Goal: Transaction & Acquisition: Purchase product/service

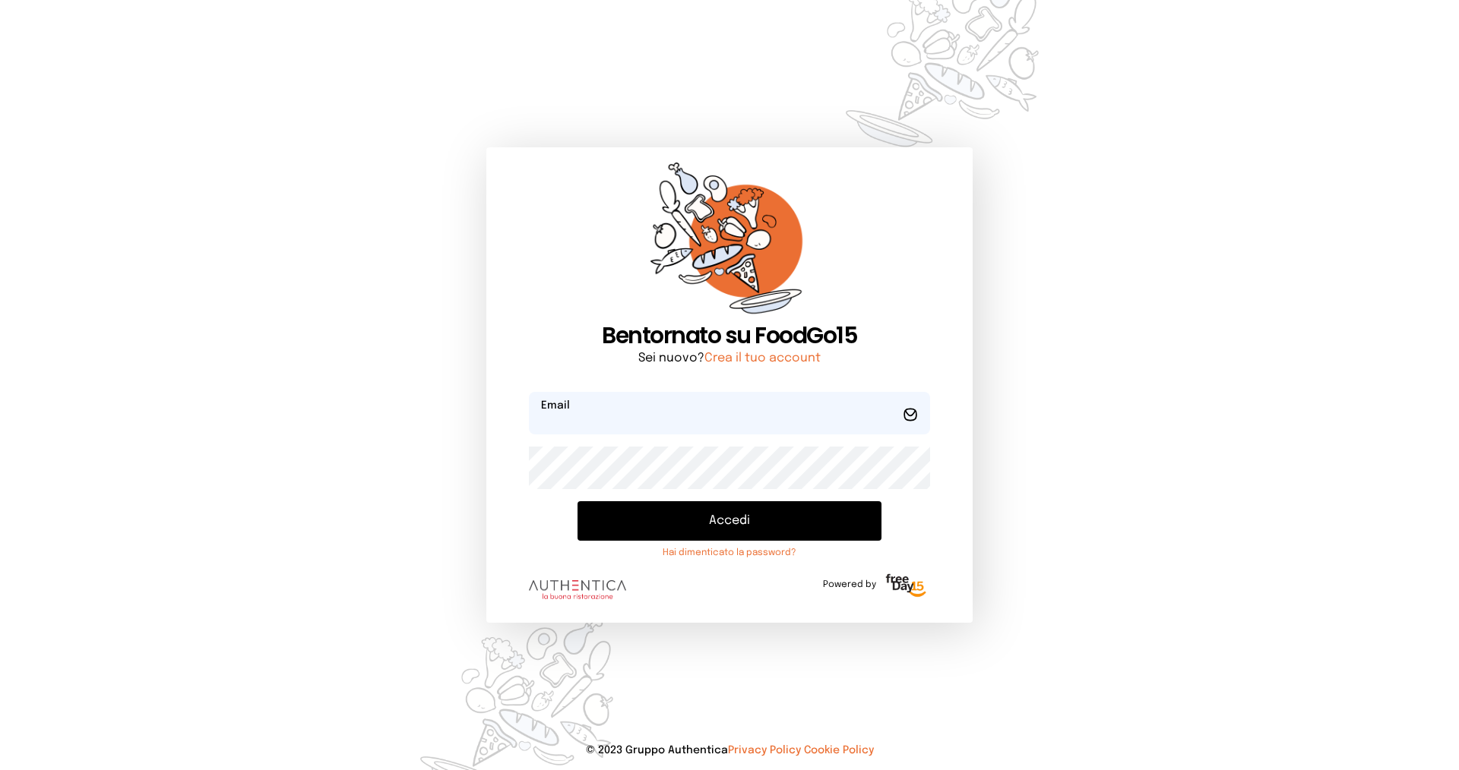
type input "**********"
click at [719, 524] on button "Accedi" at bounding box center [729, 521] width 304 height 40
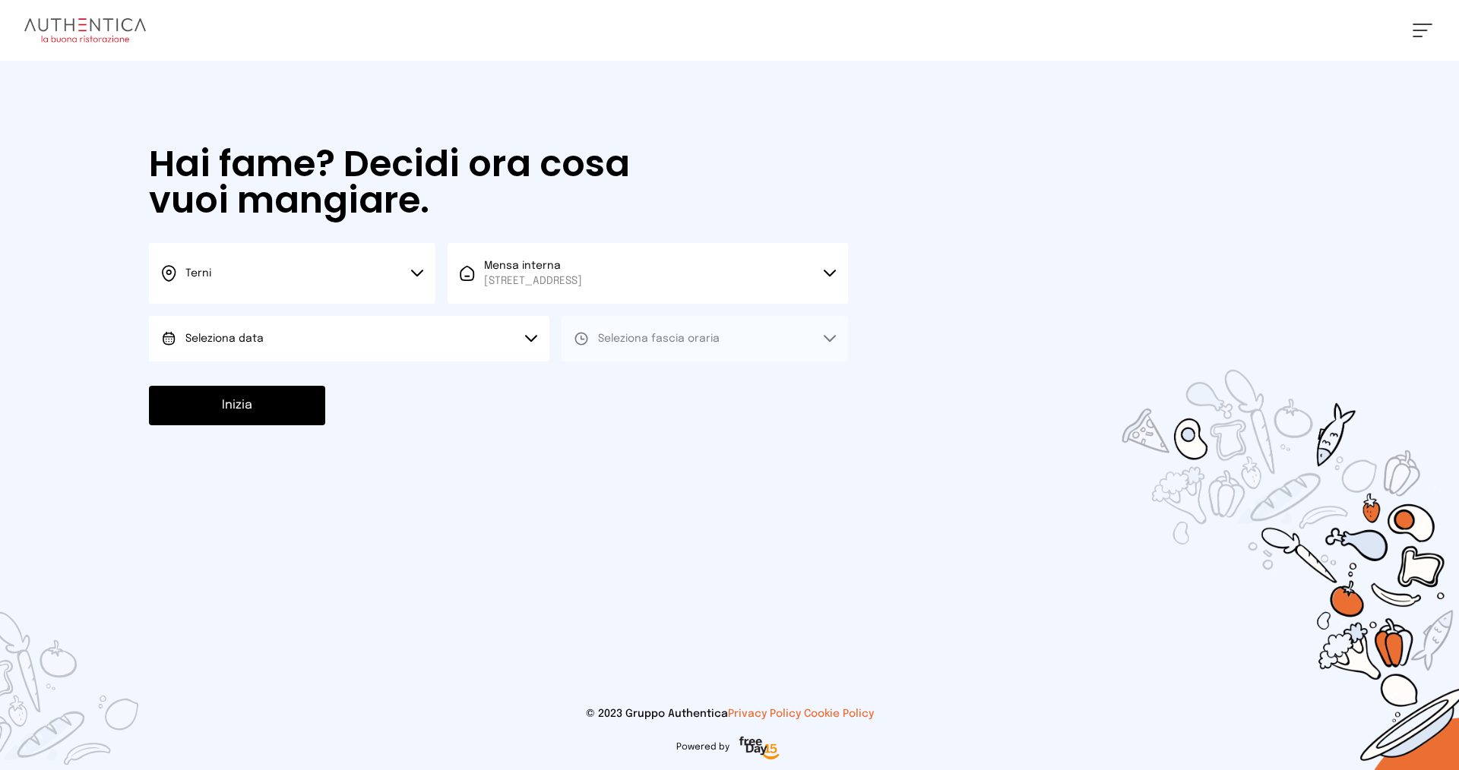
click at [448, 326] on button "Seleziona data" at bounding box center [349, 339] width 400 height 46
click at [426, 391] on li "[DATE], [DATE]" at bounding box center [349, 382] width 400 height 40
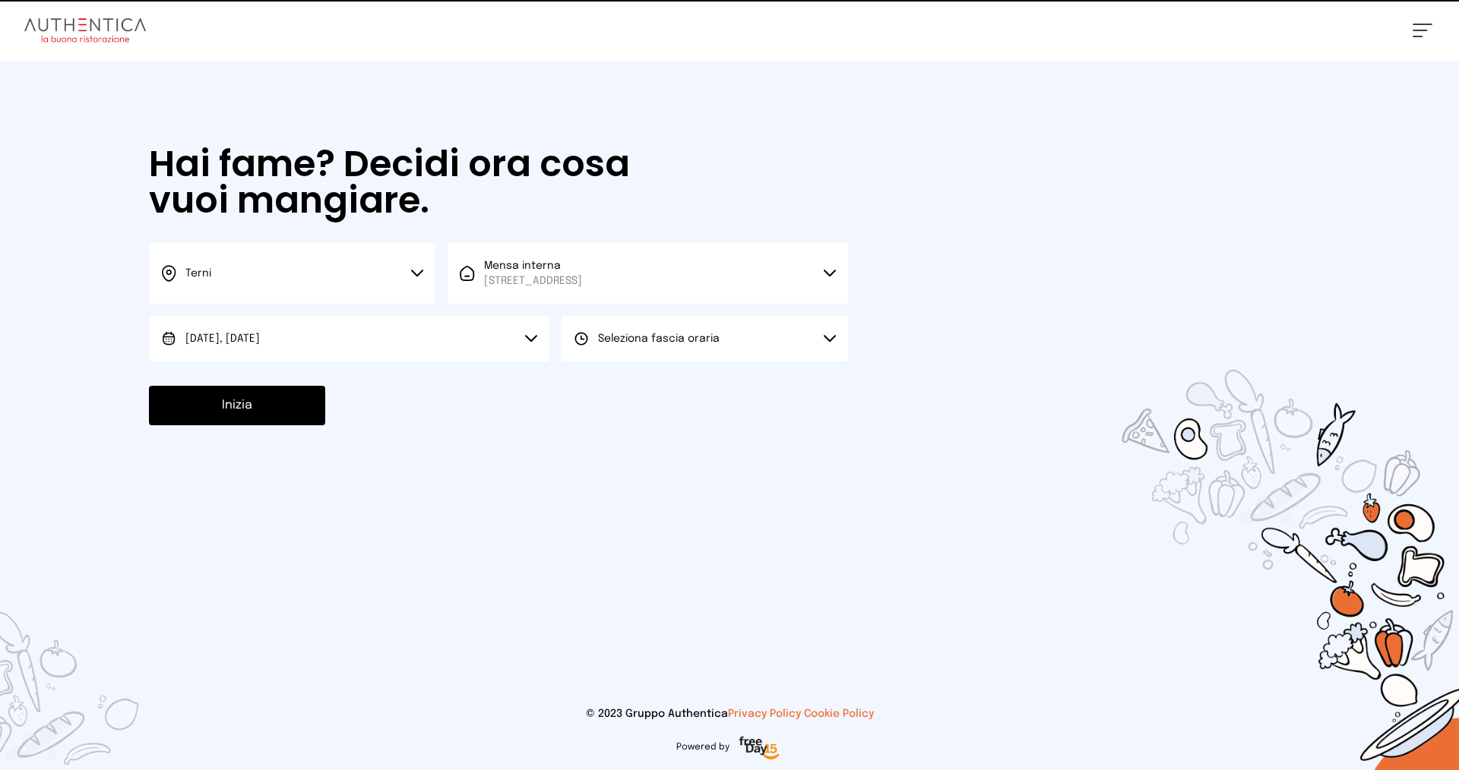
click at [694, 347] on button "Seleziona fascia oraria" at bounding box center [704, 339] width 286 height 46
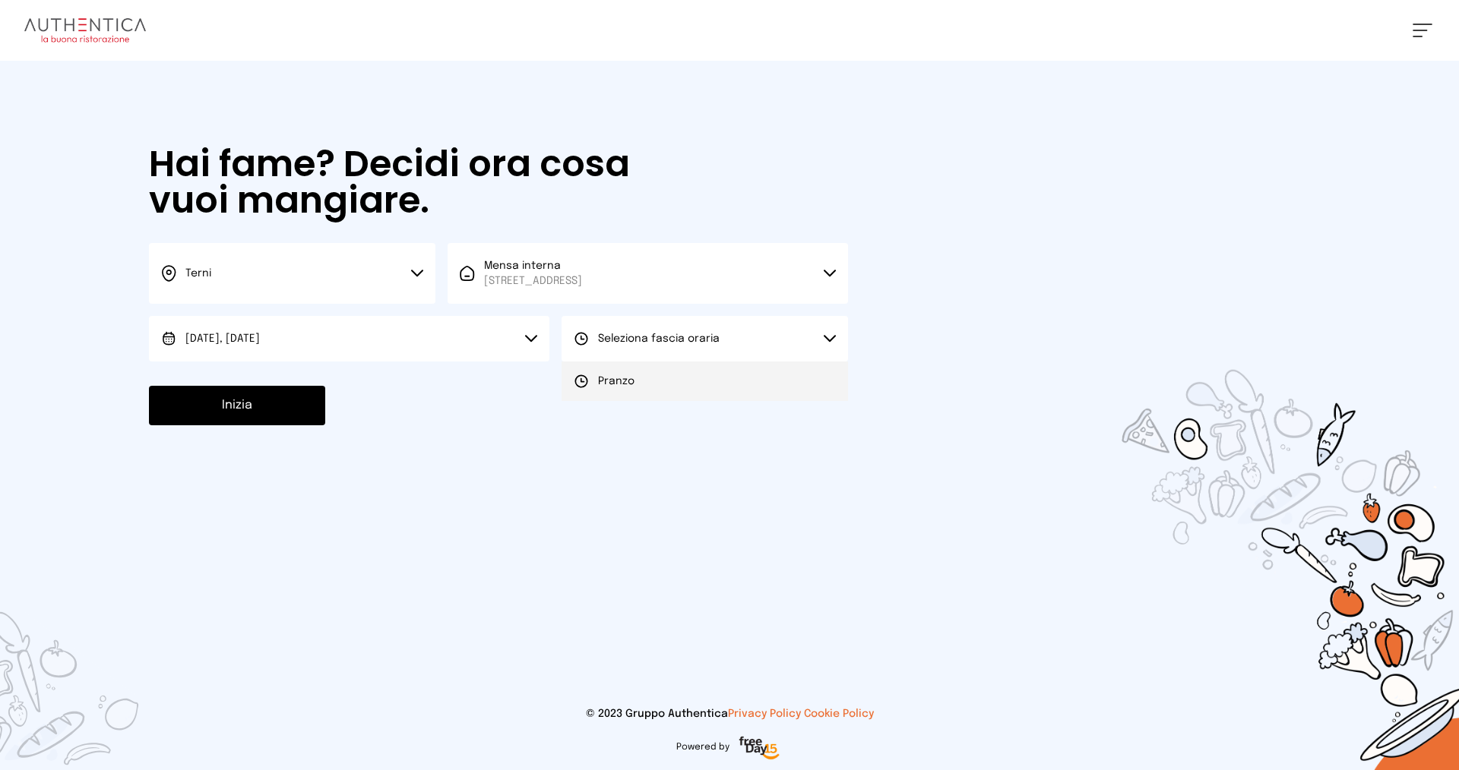
click at [684, 381] on li "Pranzo" at bounding box center [704, 382] width 286 height 40
click at [286, 400] on button "Inizia" at bounding box center [237, 406] width 176 height 40
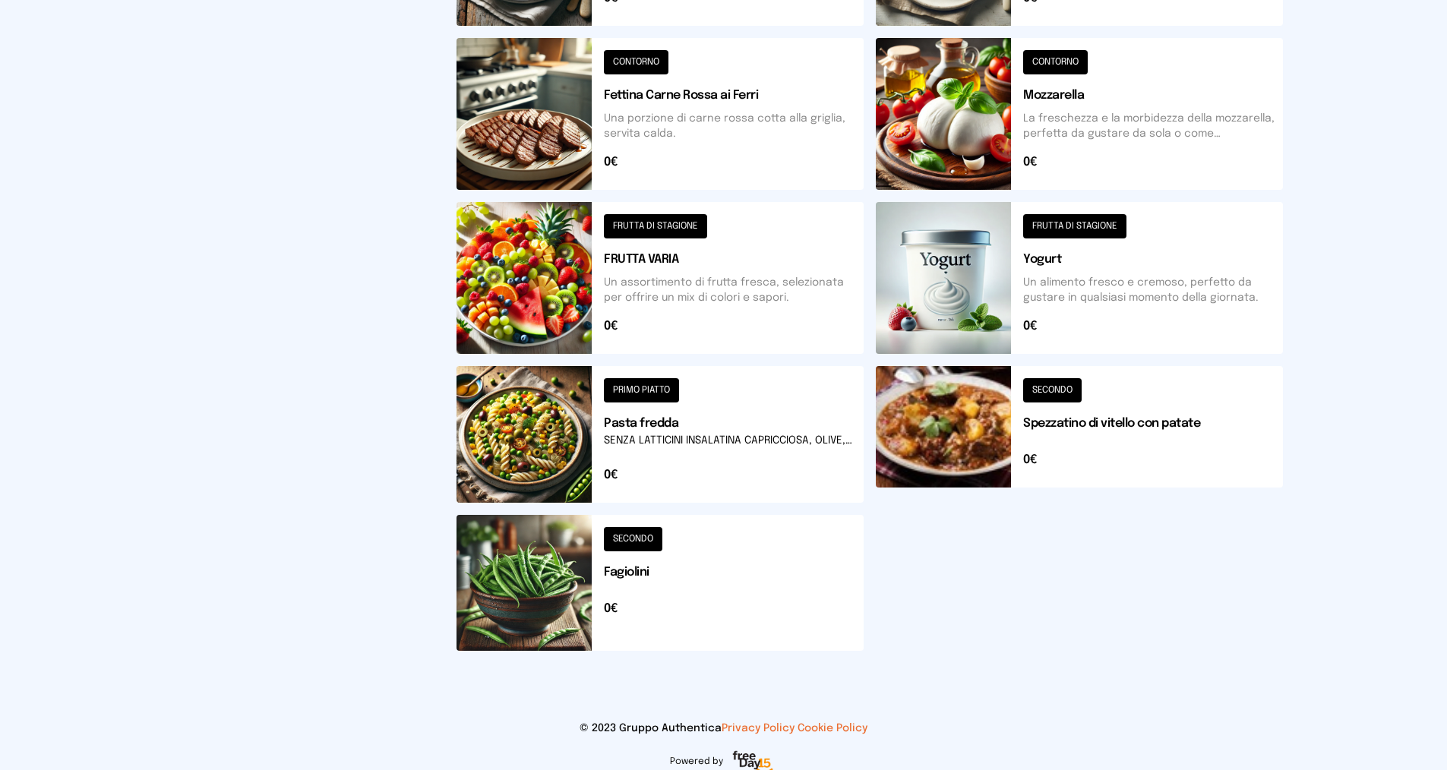
scroll to position [366, 0]
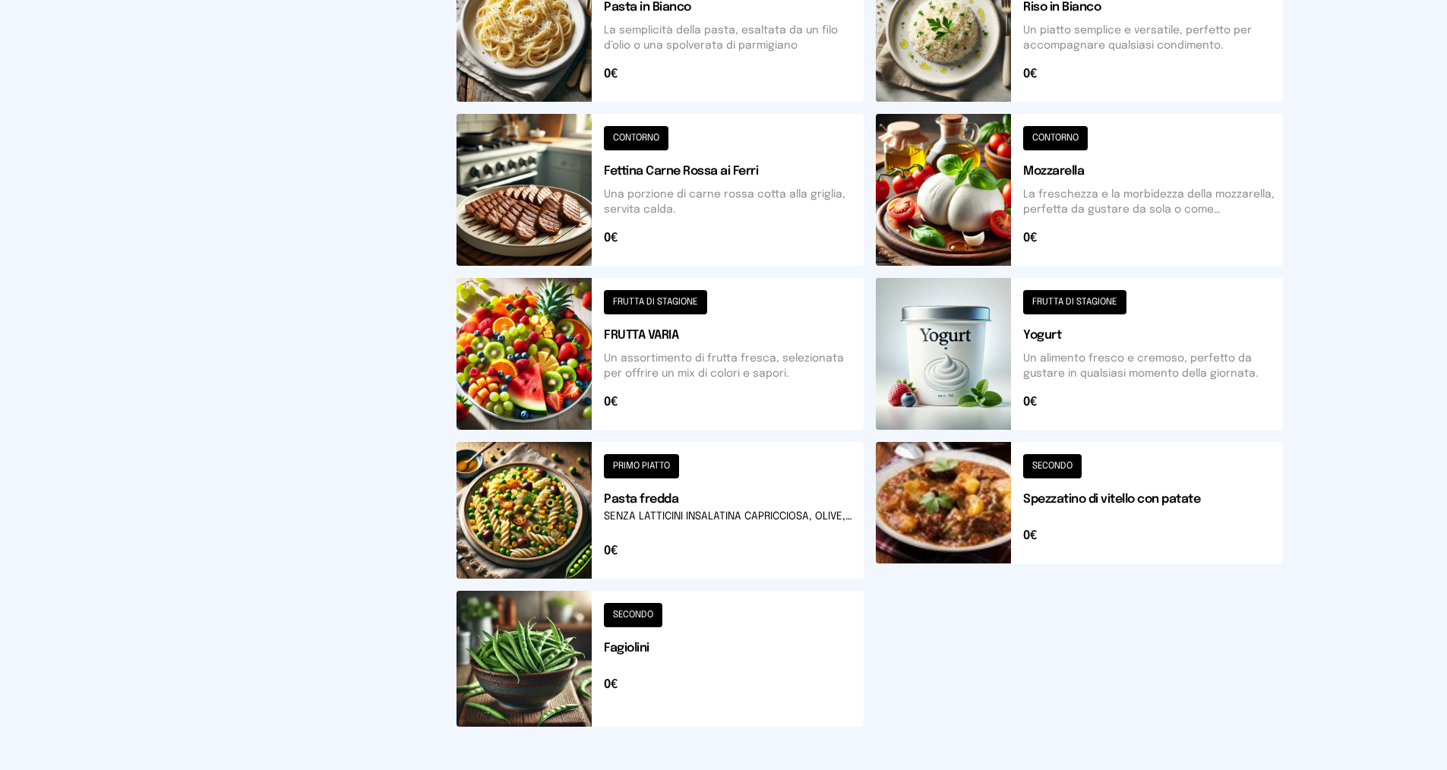
click at [754, 520] on button at bounding box center [660, 510] width 407 height 137
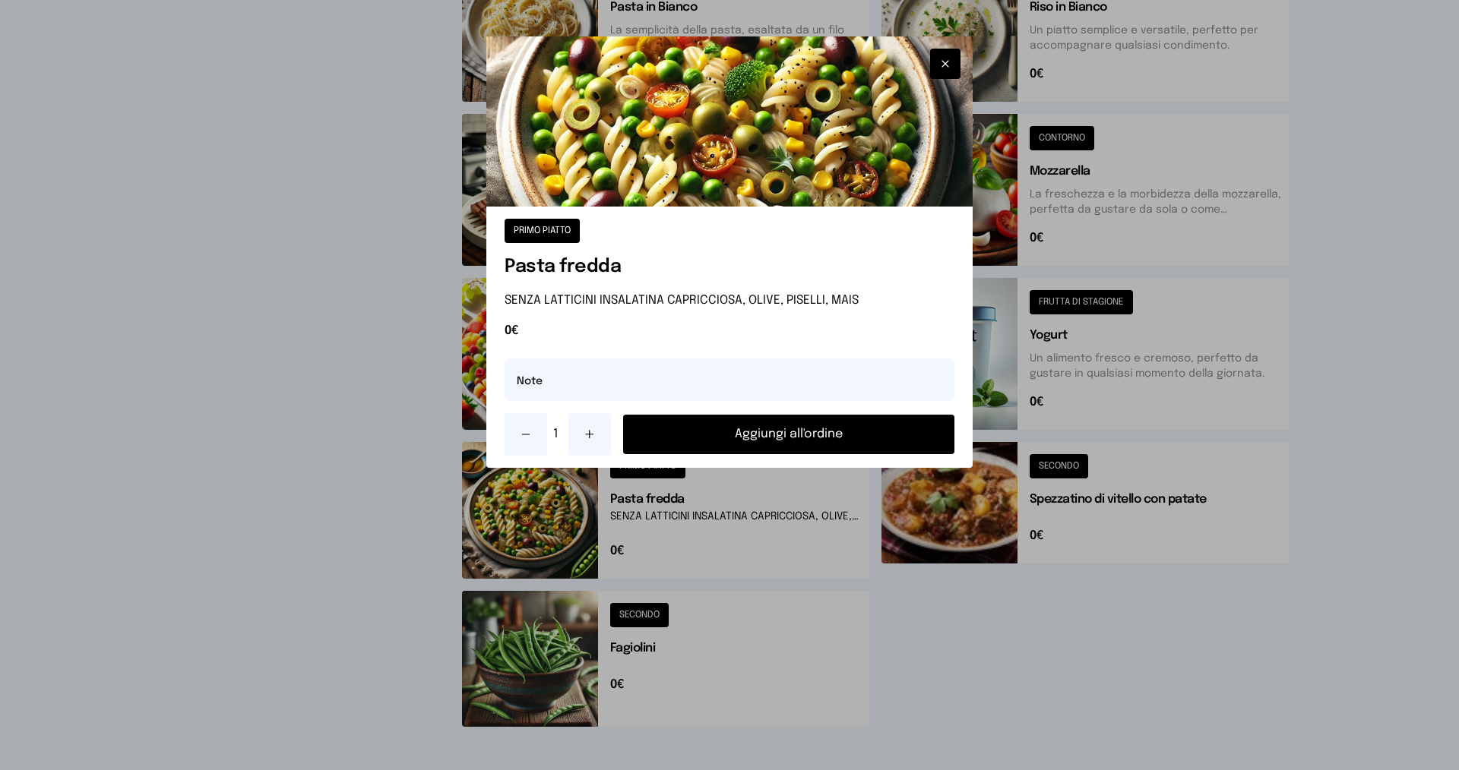
click at [747, 436] on button "Aggiungi all'ordine" at bounding box center [788, 435] width 331 height 40
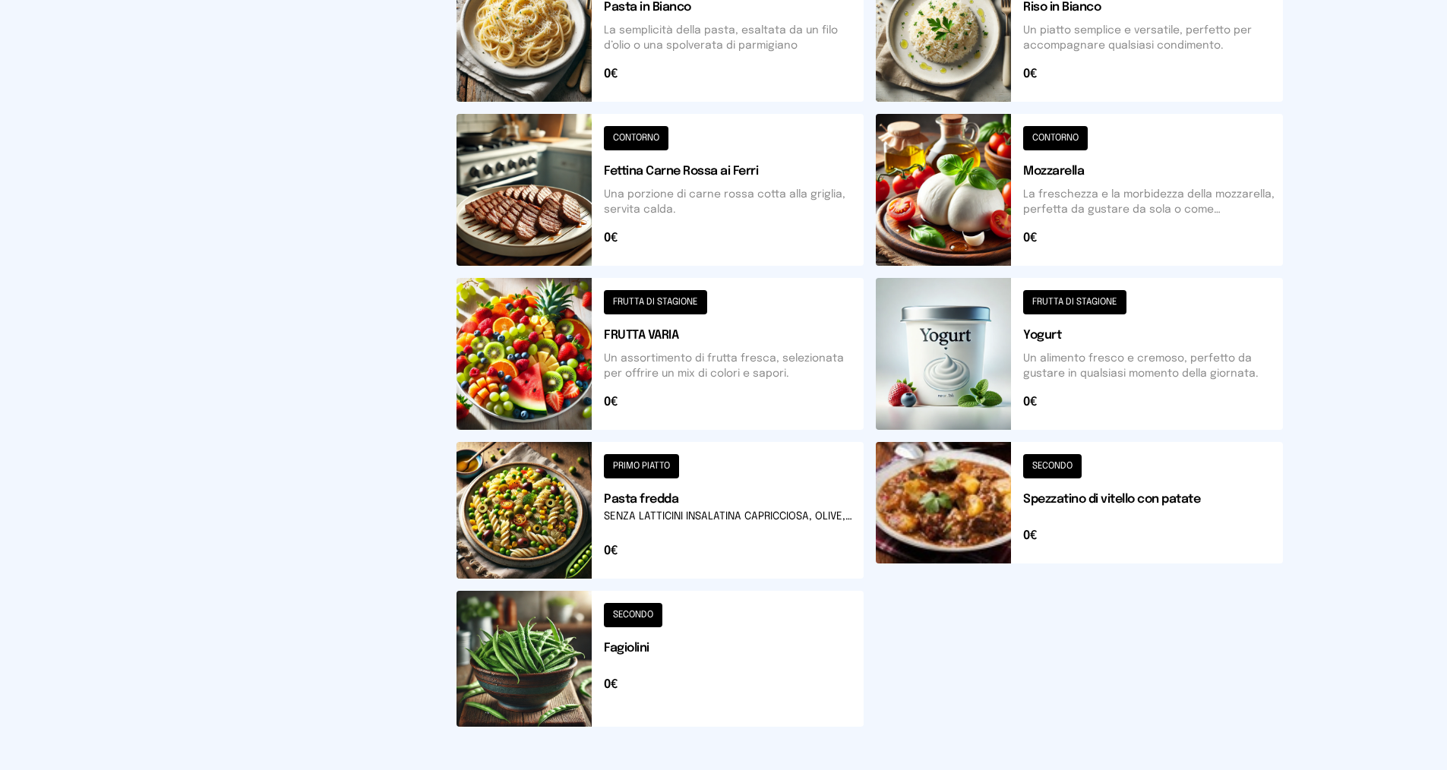
click at [1084, 483] on button at bounding box center [1079, 510] width 407 height 137
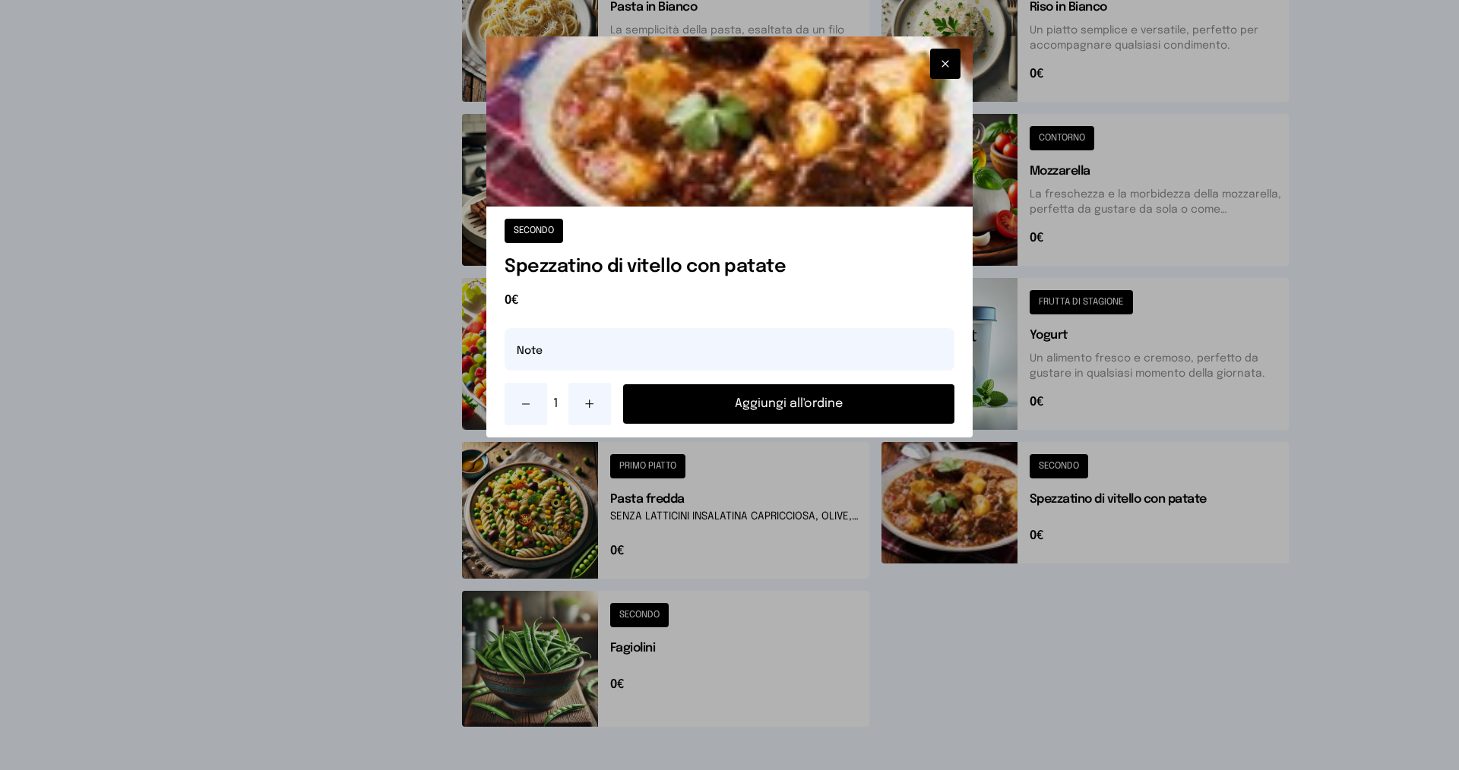
click at [845, 399] on button "Aggiungi all'ordine" at bounding box center [788, 404] width 331 height 40
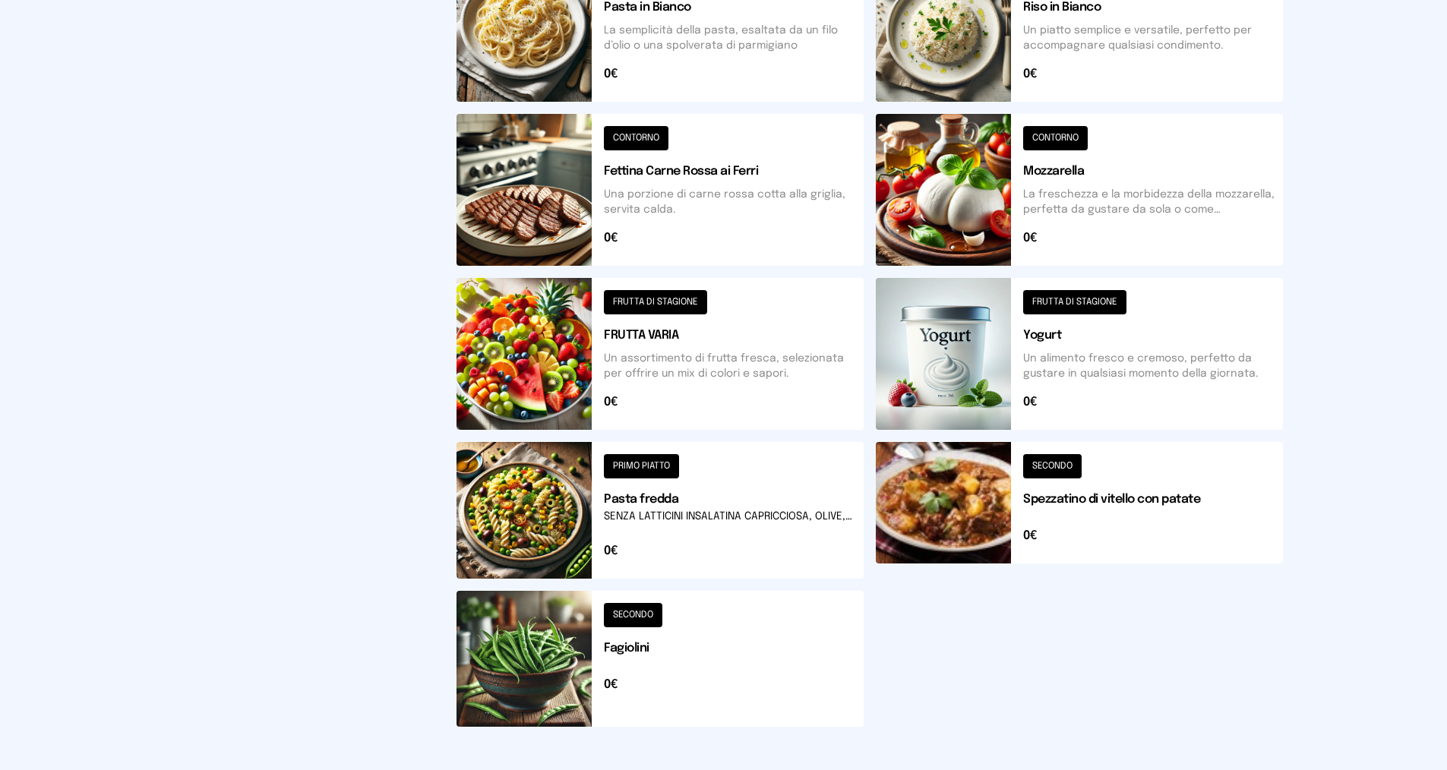
click at [653, 648] on button at bounding box center [660, 659] width 407 height 136
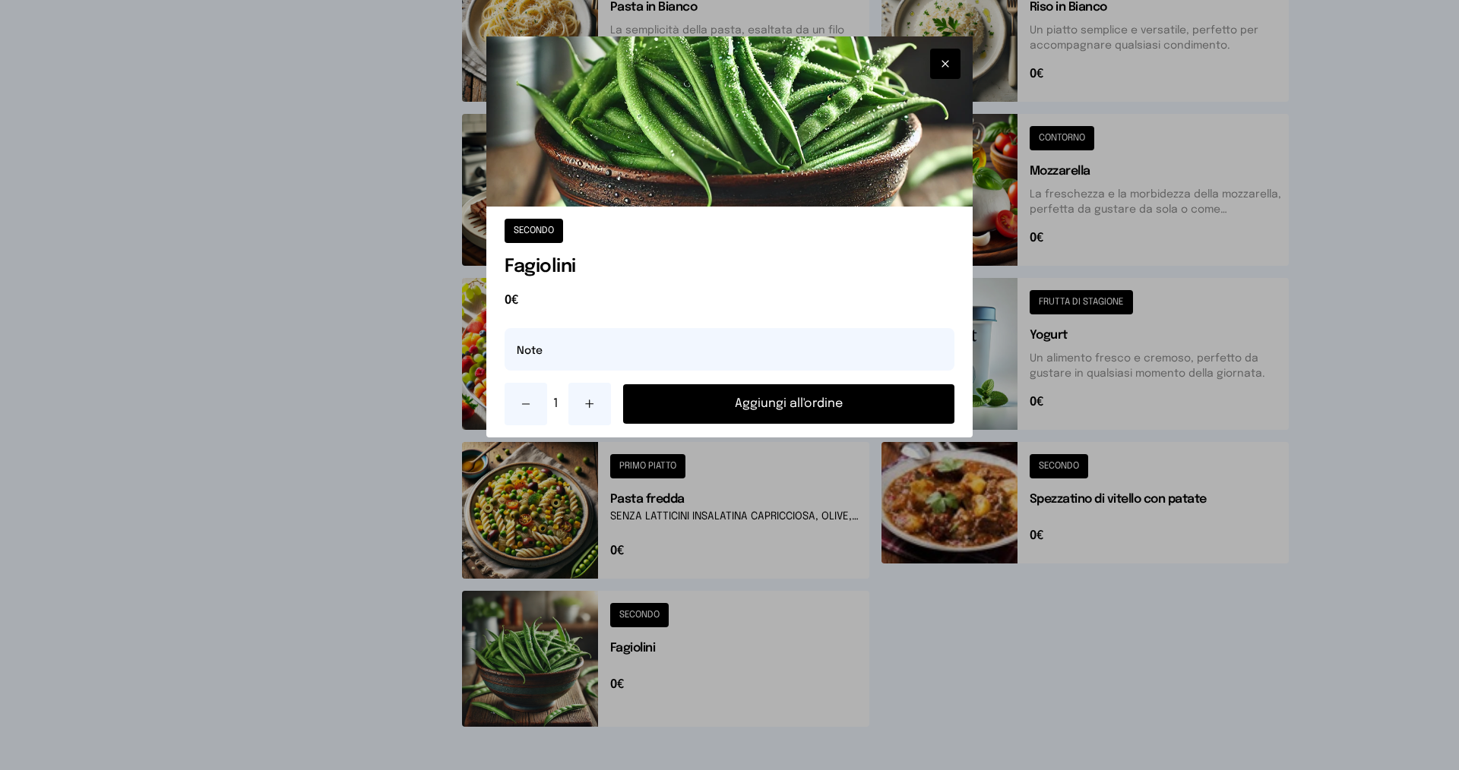
click at [783, 399] on button "Aggiungi all'ordine" at bounding box center [788, 404] width 331 height 40
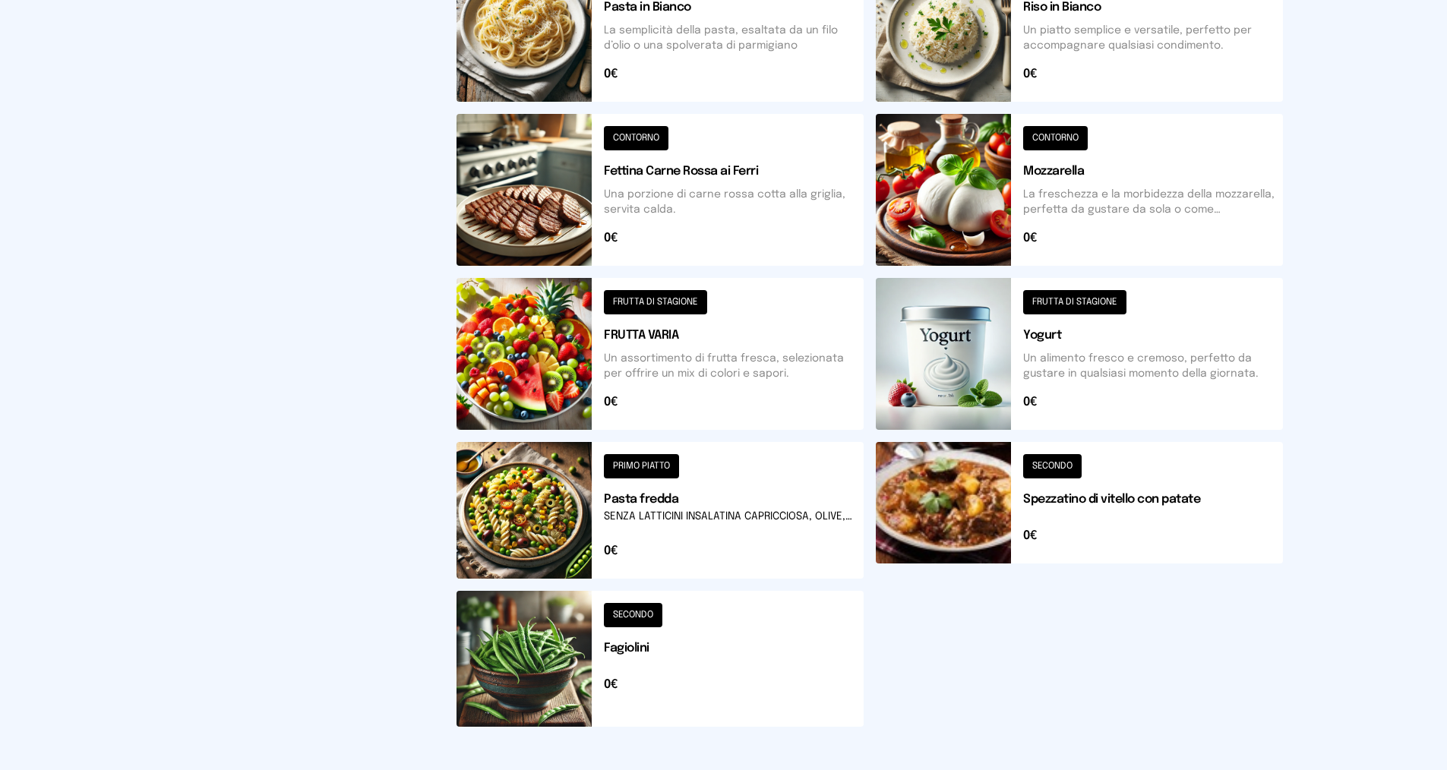
scroll to position [0, 0]
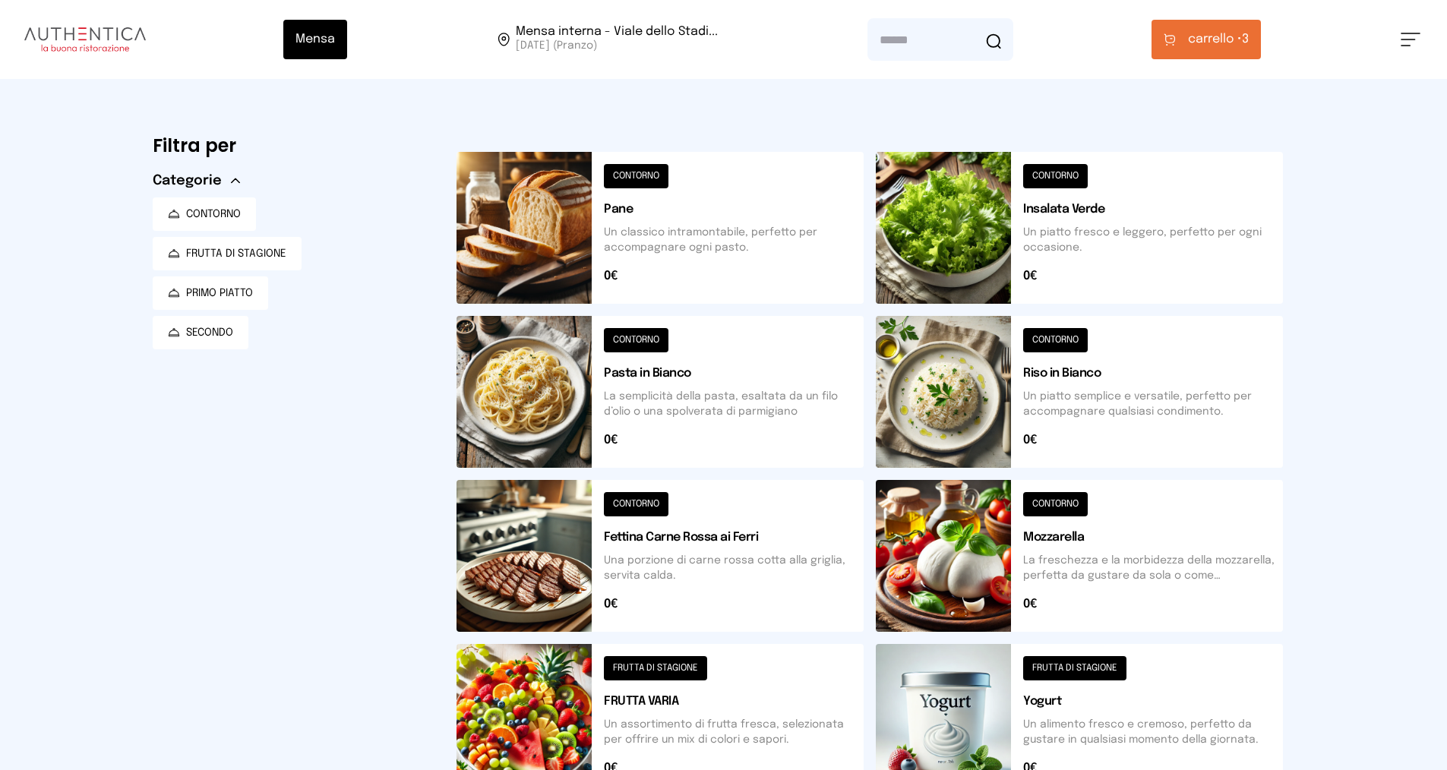
click at [1216, 27] on button "carrello • 3" at bounding box center [1206, 40] width 109 height 40
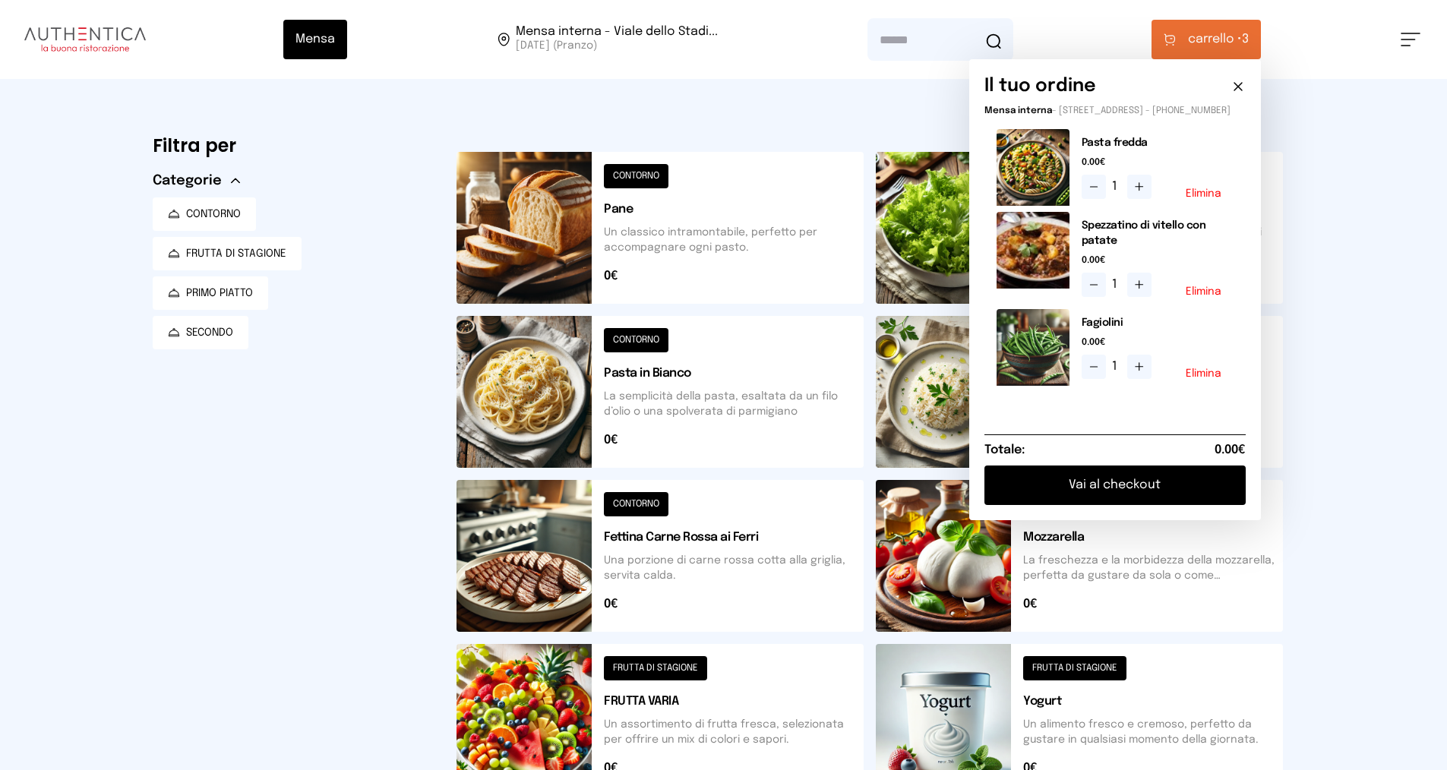
click at [1121, 497] on button "Vai al checkout" at bounding box center [1115, 486] width 261 height 40
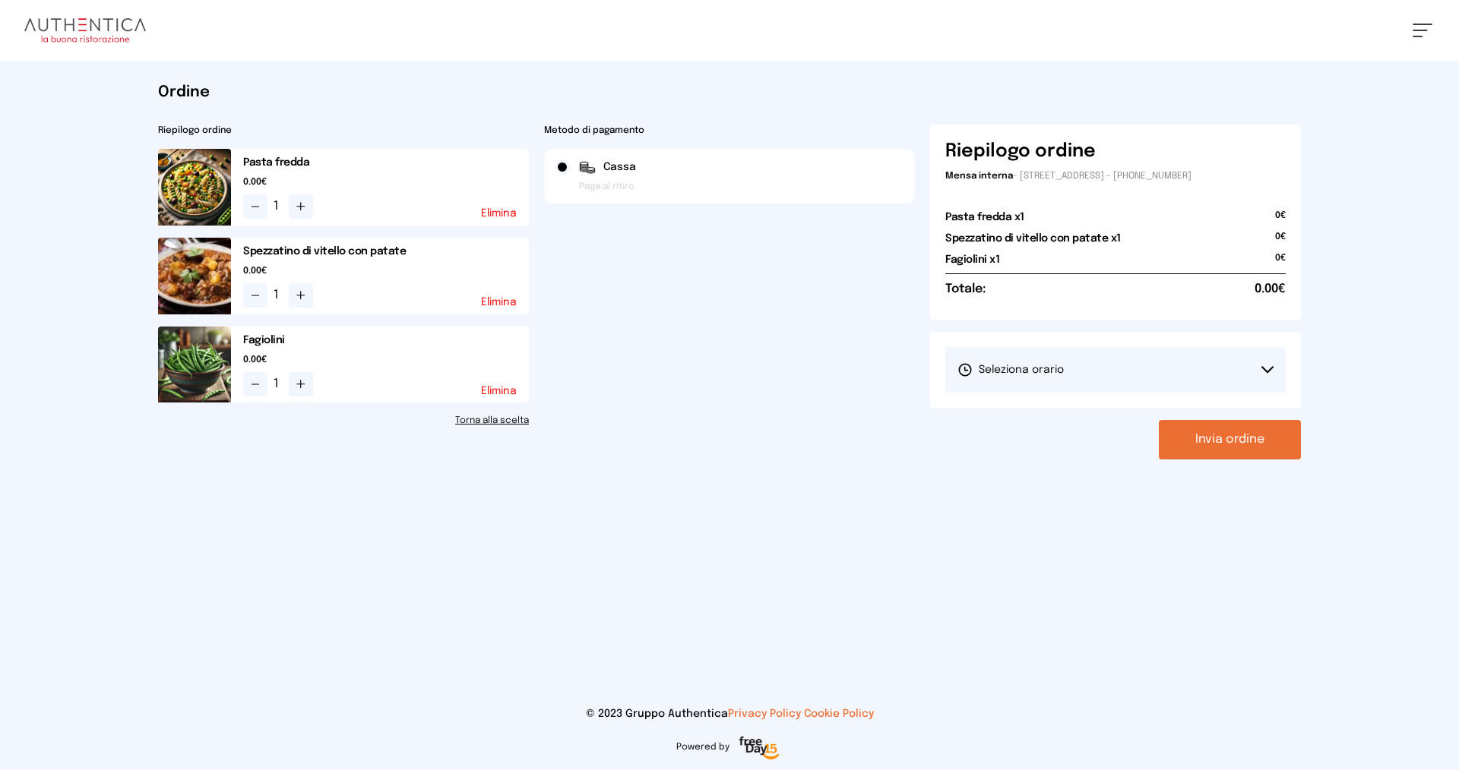
click at [1082, 362] on button "Seleziona orario" at bounding box center [1115, 370] width 340 height 46
click at [1077, 415] on li "1° Turno (13:00 - 15:00)" at bounding box center [1115, 413] width 340 height 40
click at [1222, 442] on button "Invia ordine" at bounding box center [1230, 440] width 142 height 40
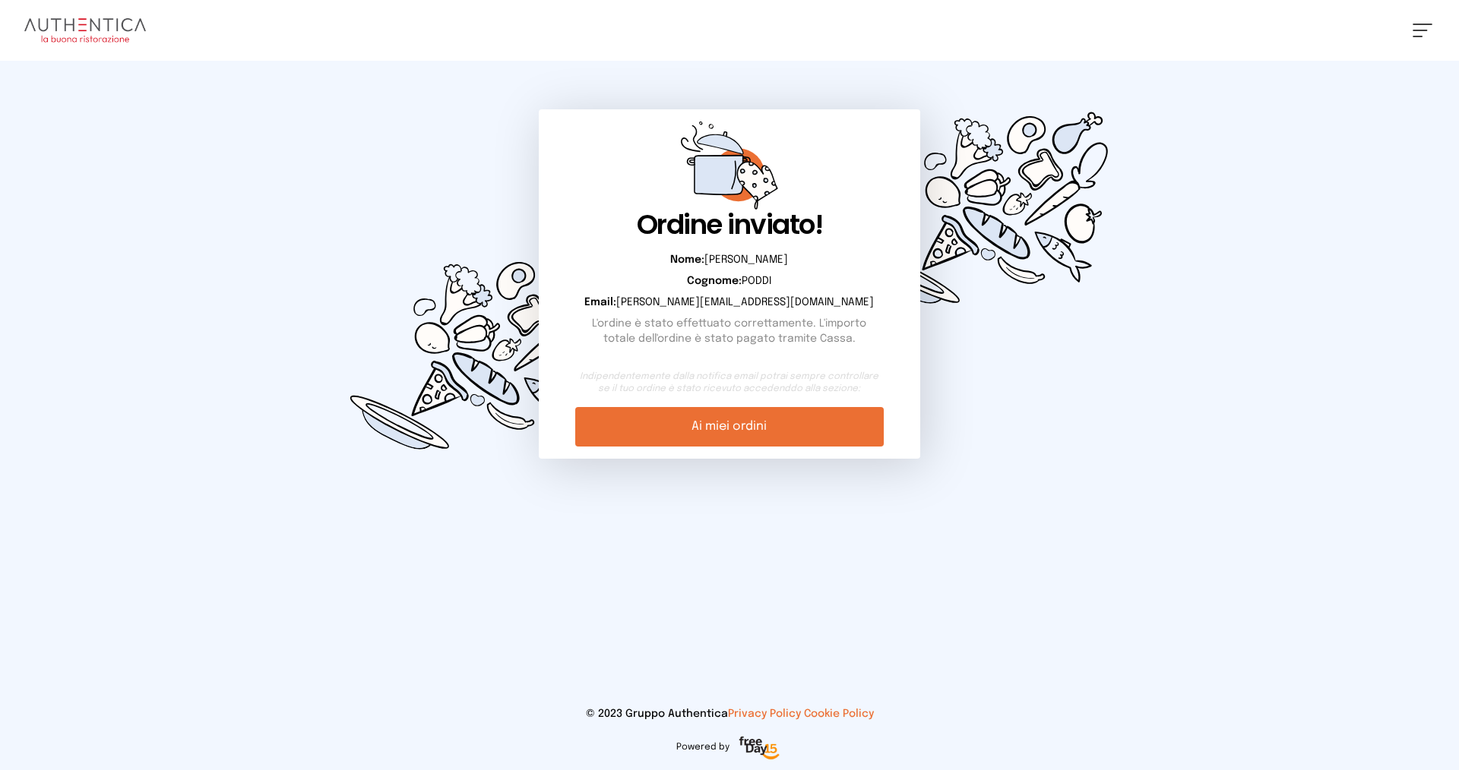
click at [742, 428] on link "Ai miei ordini" at bounding box center [729, 427] width 308 height 40
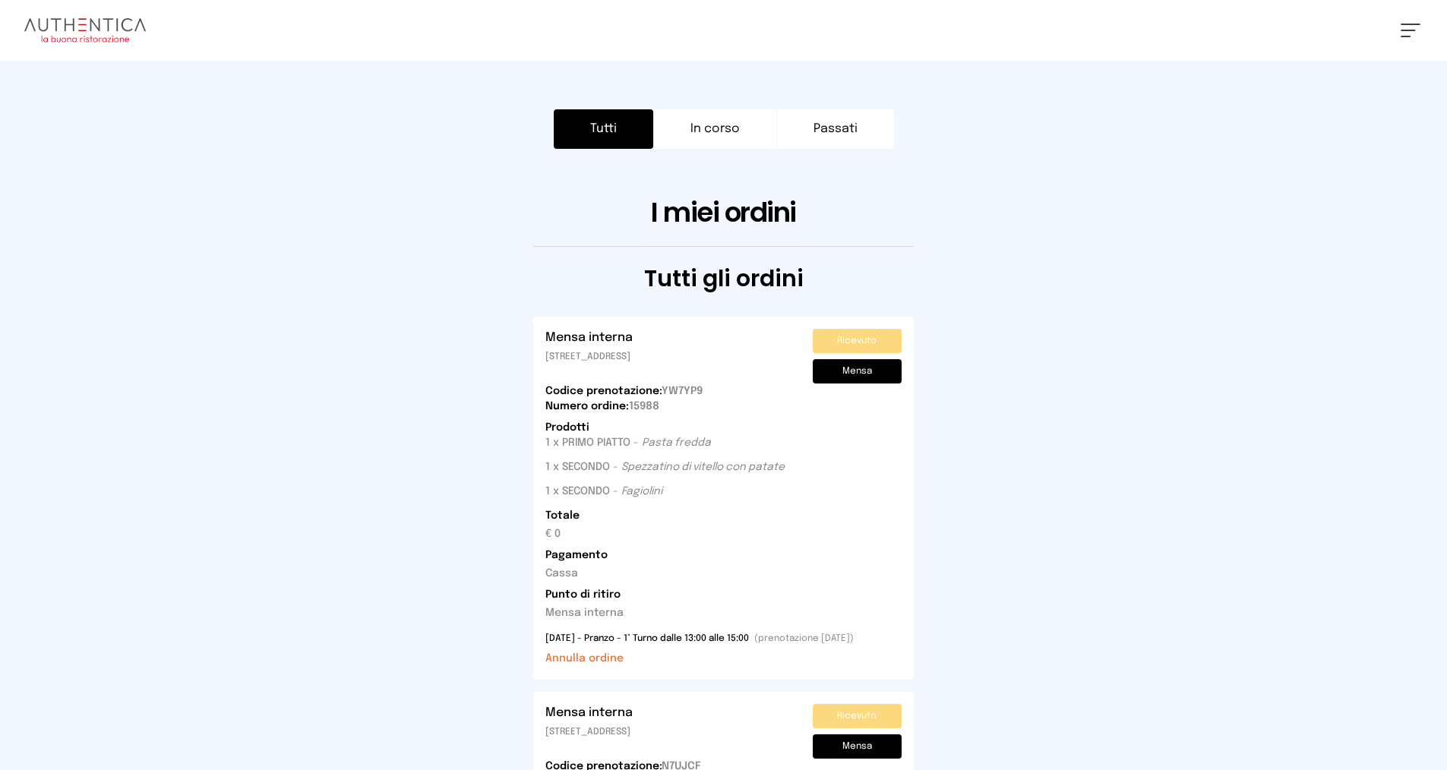
click at [1400, 35] on div "[PERSON_NAME] Impostazioni Wallet Home I miei ordini Nuova ricerca Elenco aller…" at bounding box center [723, 30] width 1447 height 61
click at [1415, 25] on button at bounding box center [1411, 31] width 20 height 14
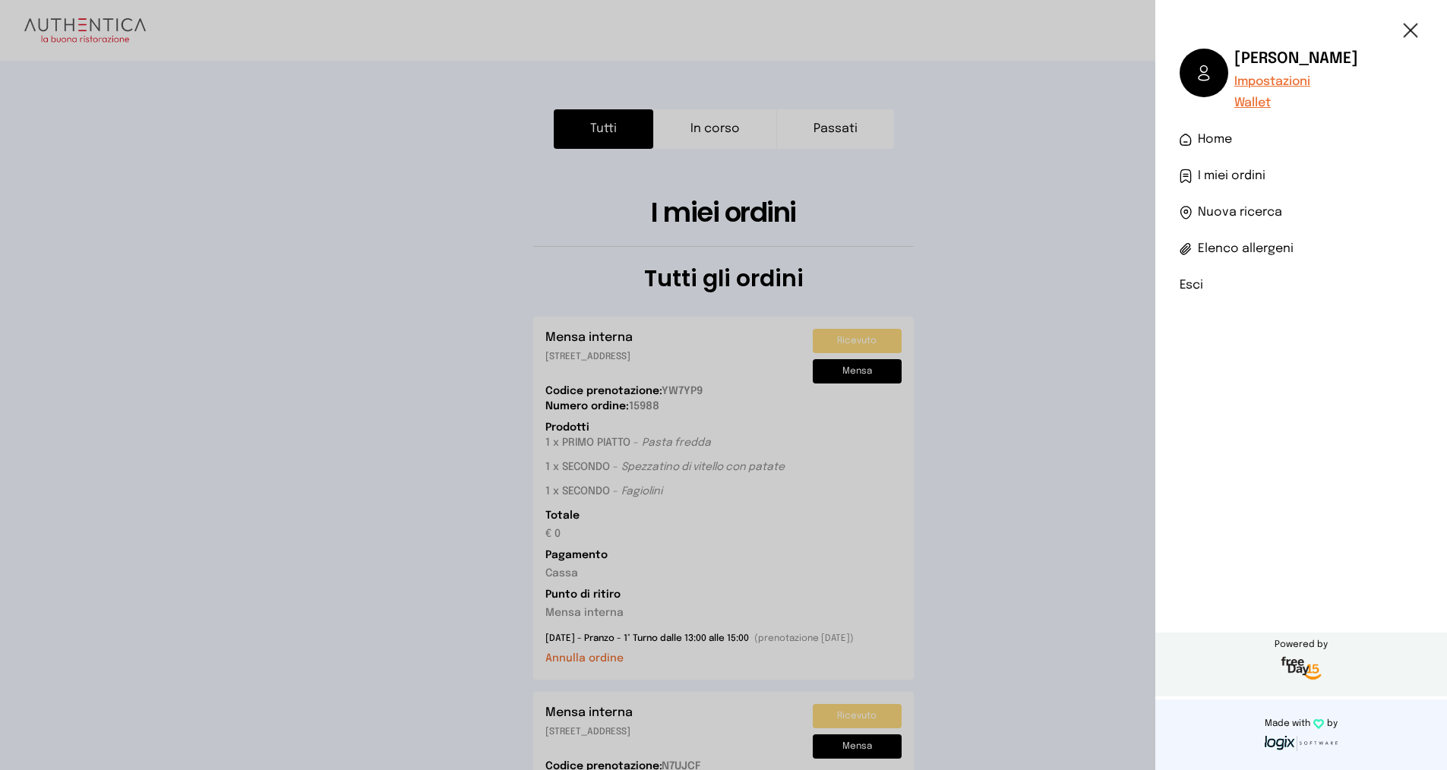
click at [1266, 84] on span "Impostazioni" at bounding box center [1297, 82] width 124 height 18
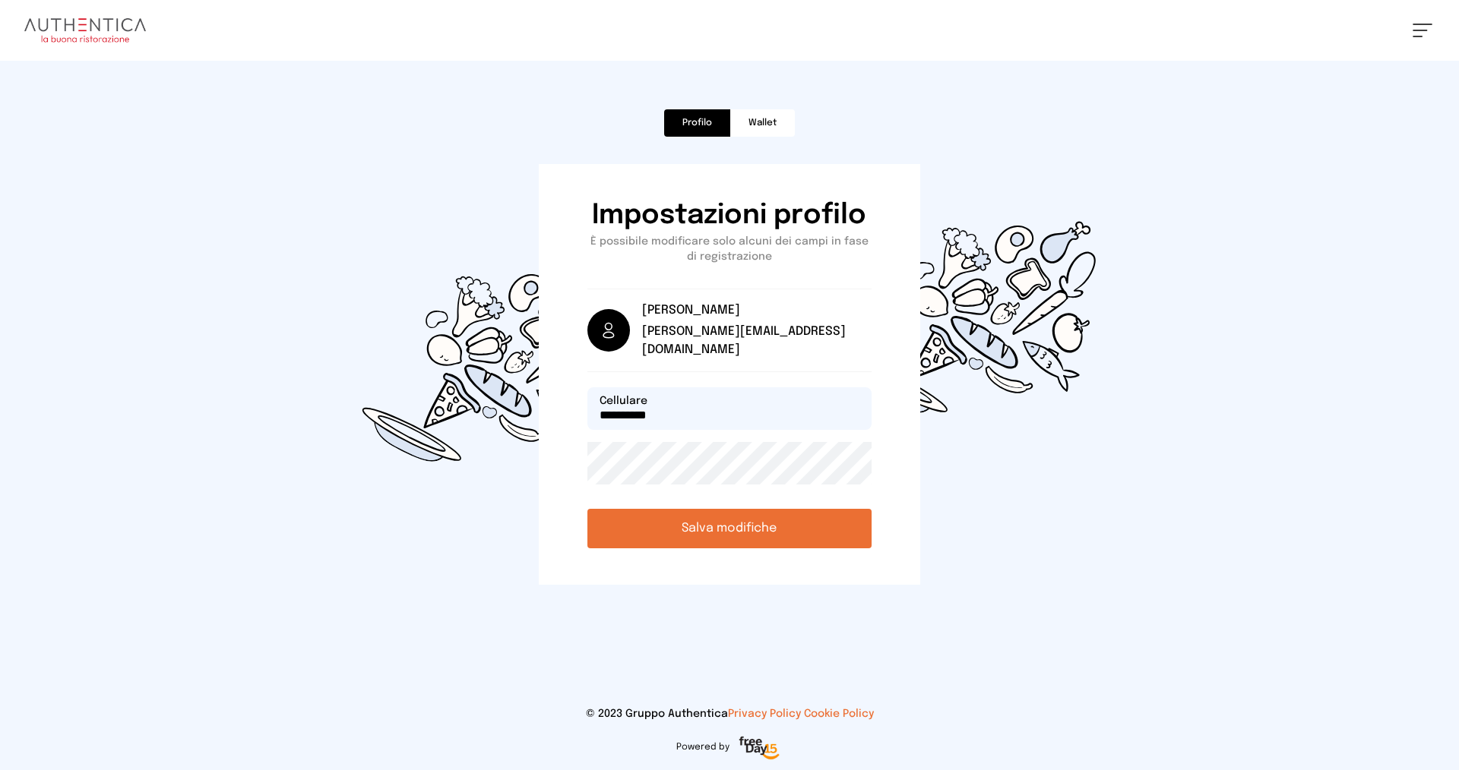
click at [767, 122] on label "Wallet" at bounding box center [762, 122] width 65 height 27
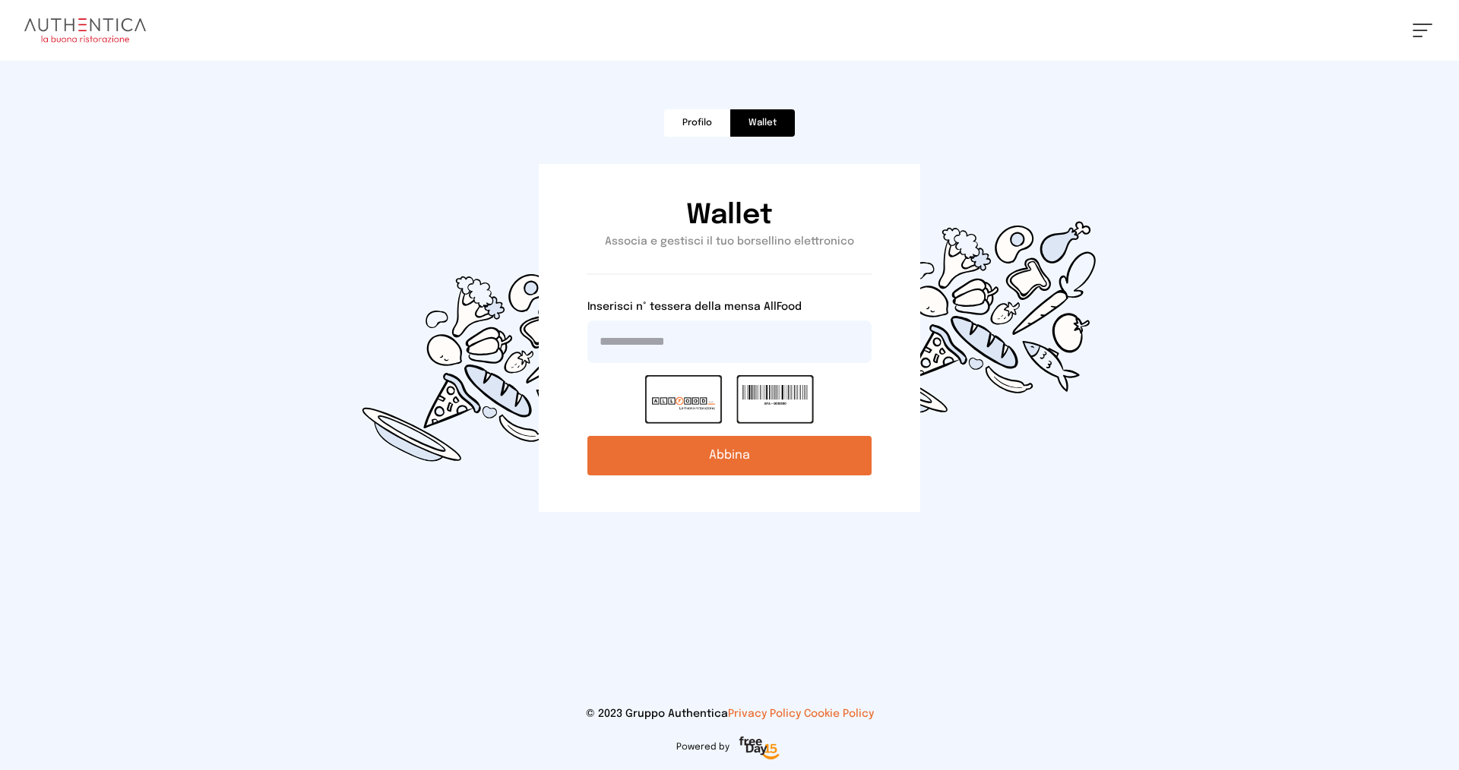
click at [708, 119] on label "Profilo" at bounding box center [697, 122] width 66 height 27
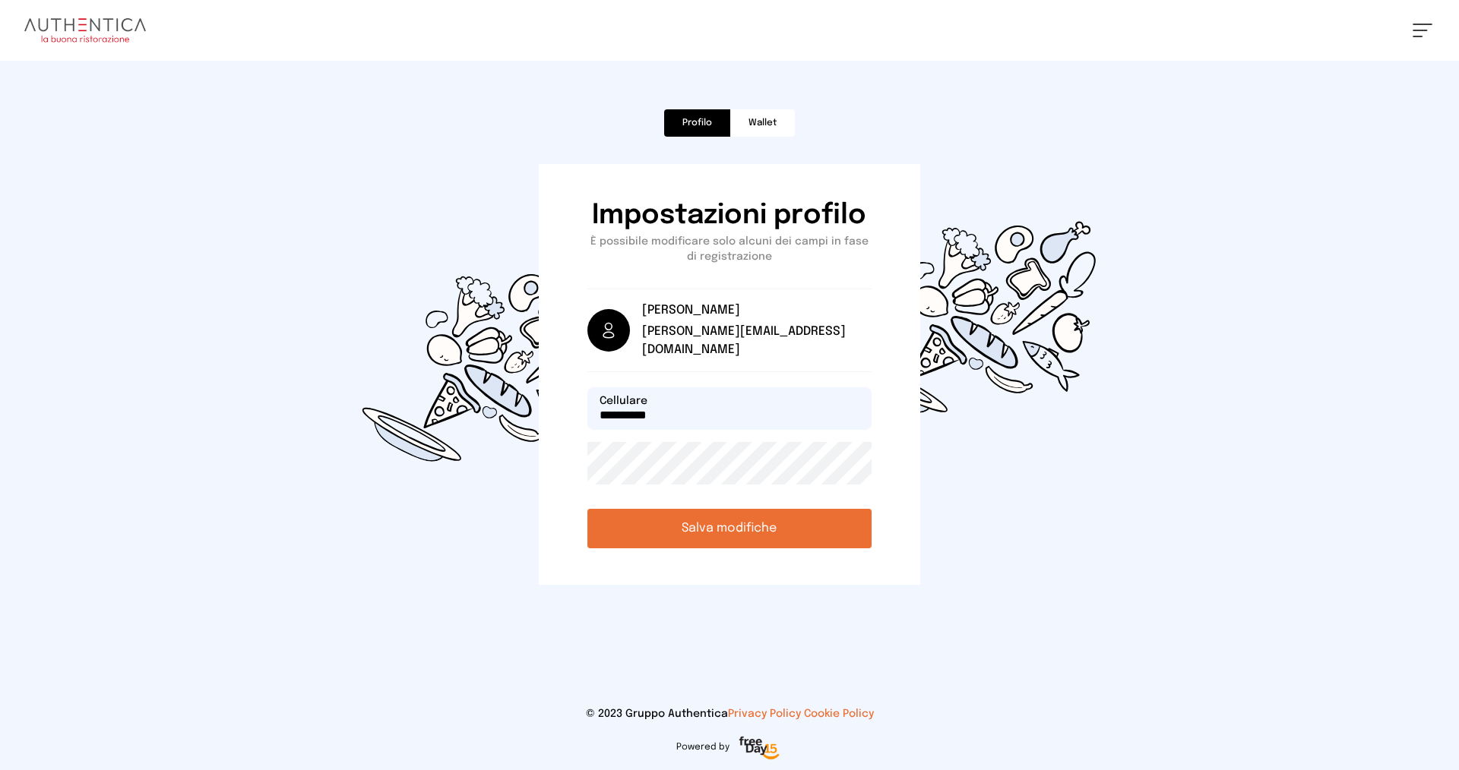
click at [1430, 26] on button at bounding box center [1422, 31] width 20 height 14
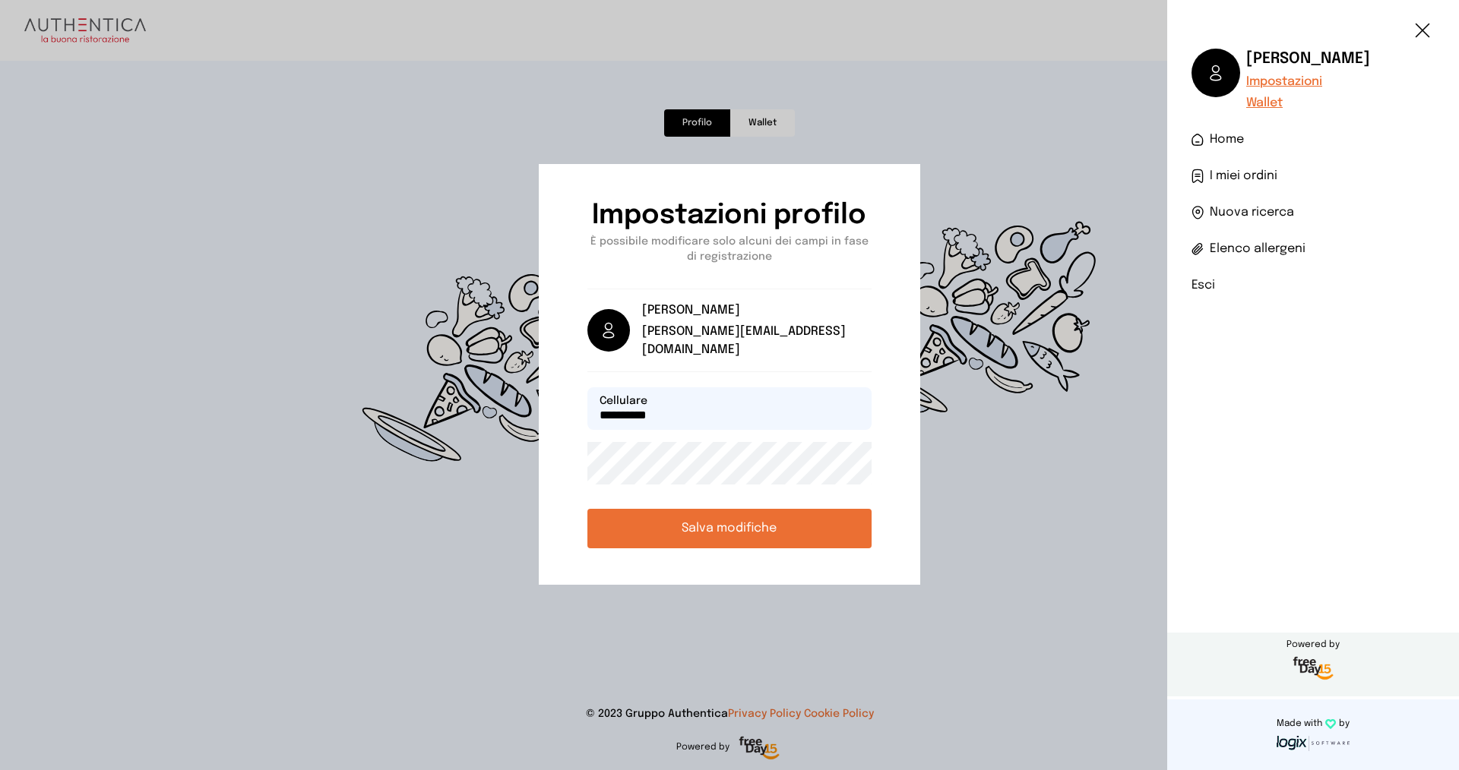
click at [1221, 138] on span "Home" at bounding box center [1226, 140] width 34 height 18
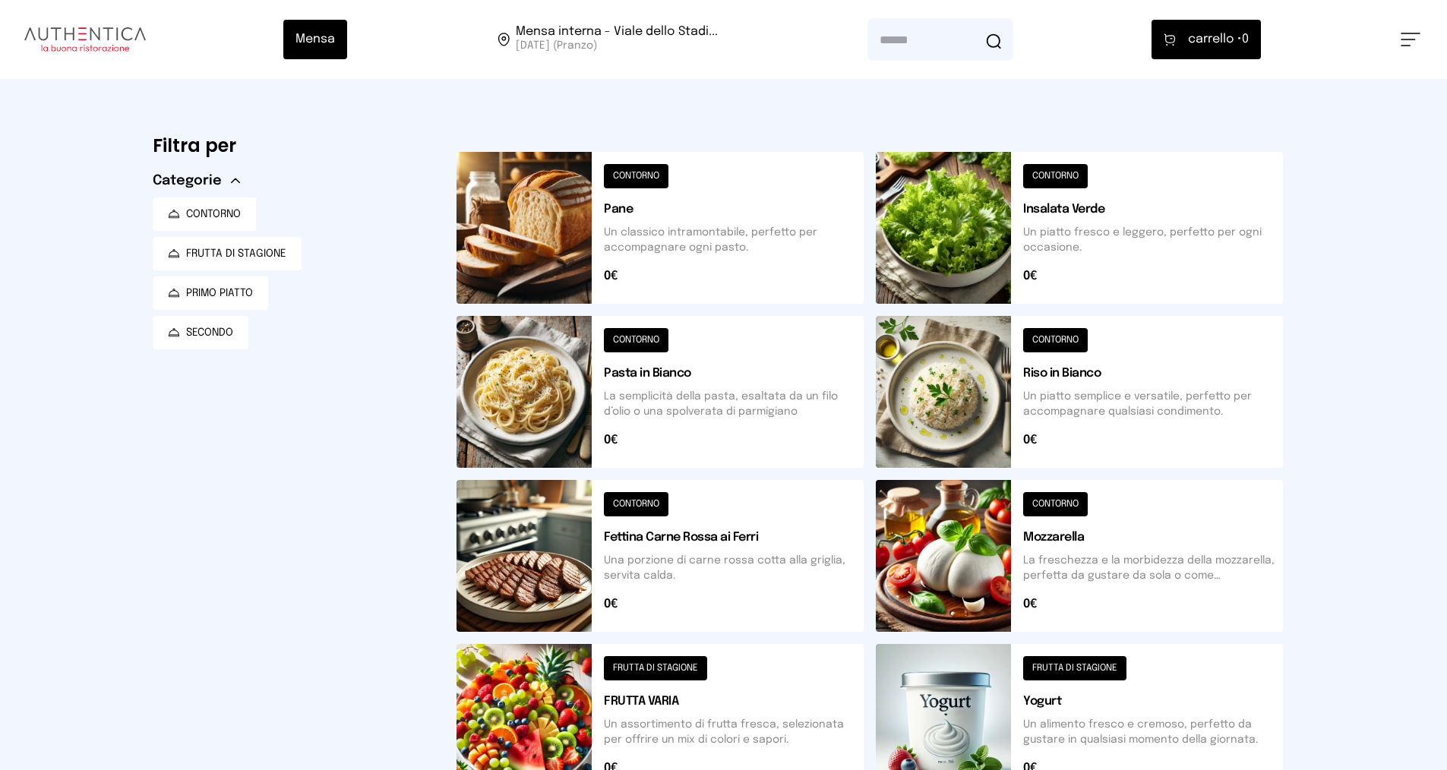
click at [1412, 34] on button at bounding box center [1411, 40] width 20 height 14
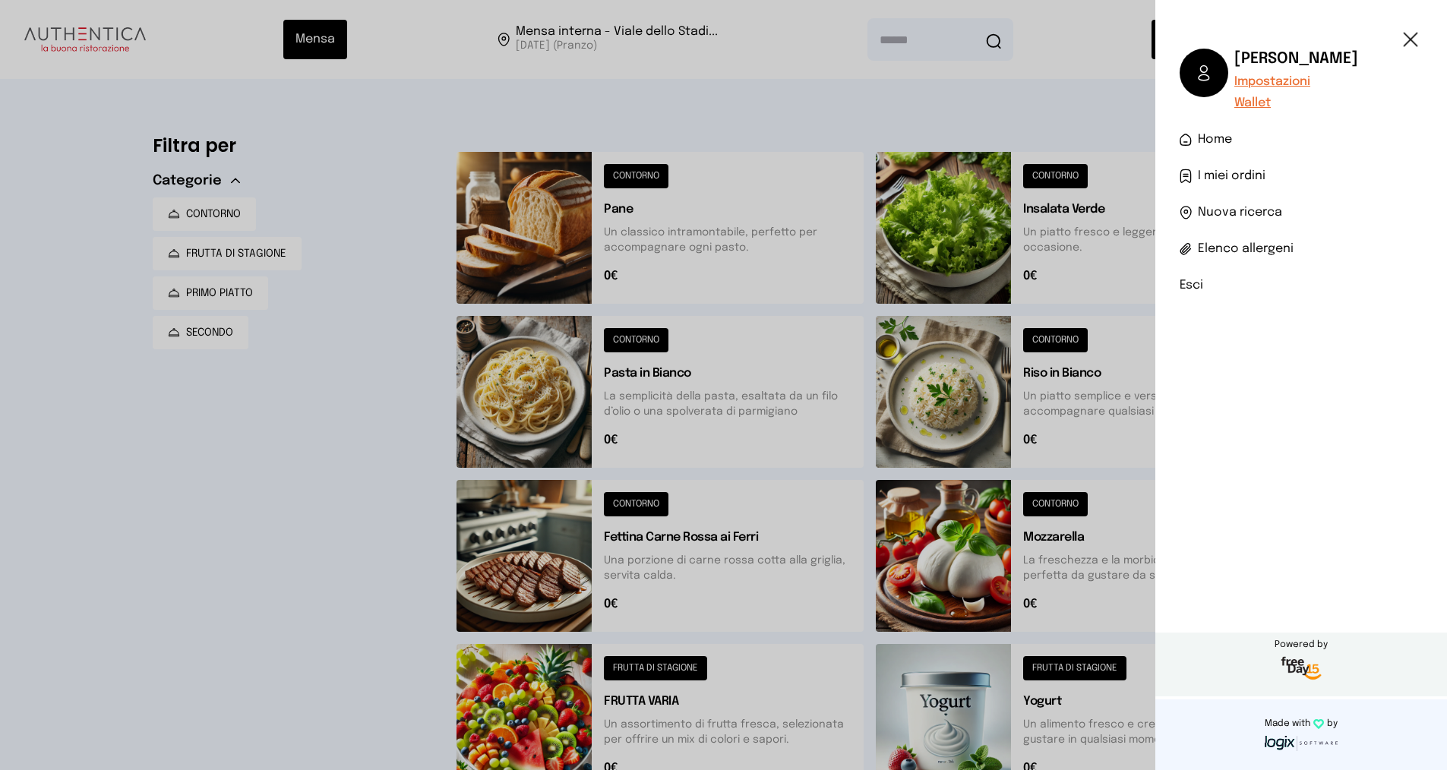
click at [1255, 170] on span "I miei ordini" at bounding box center [1232, 176] width 68 height 18
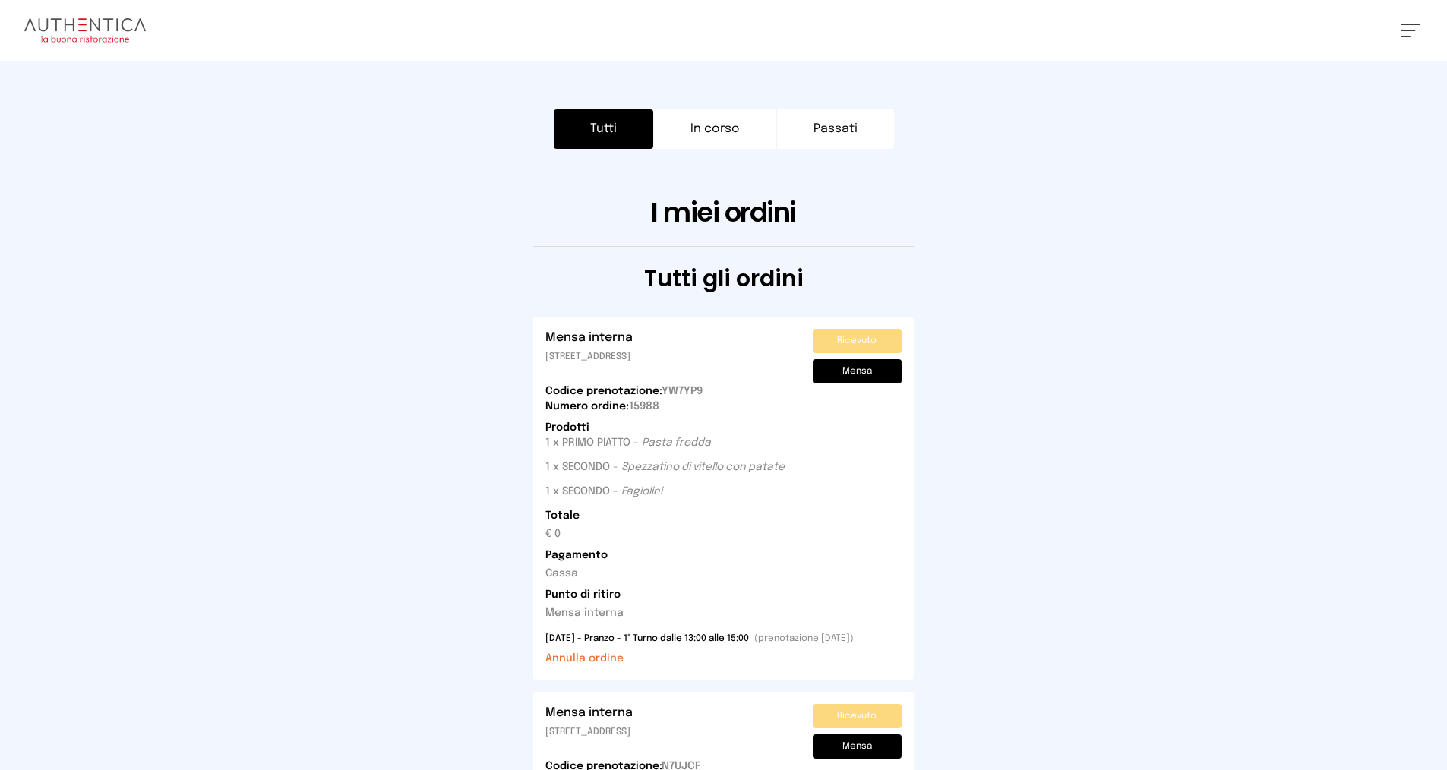
scroll to position [152, 0]
